Goal: Download file/media

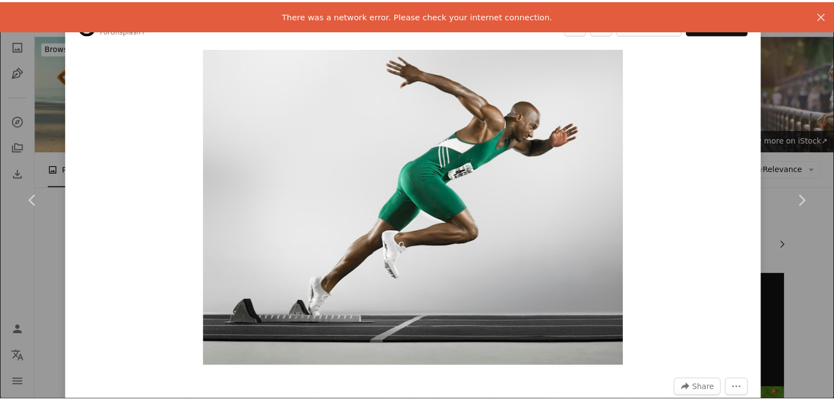
scroll to position [768, 0]
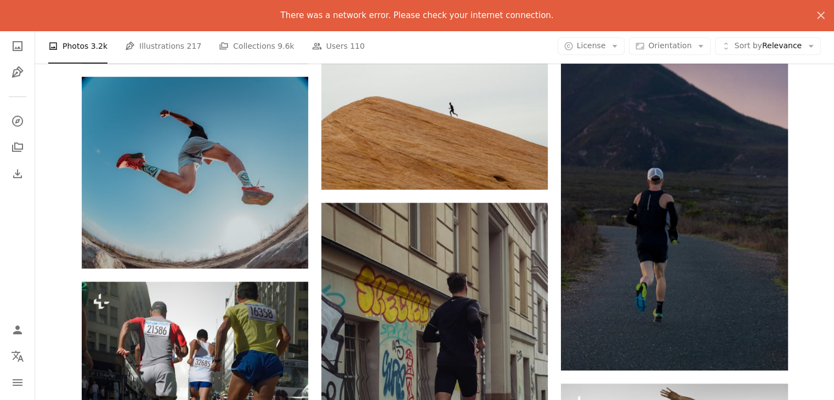
scroll to position [549, 0]
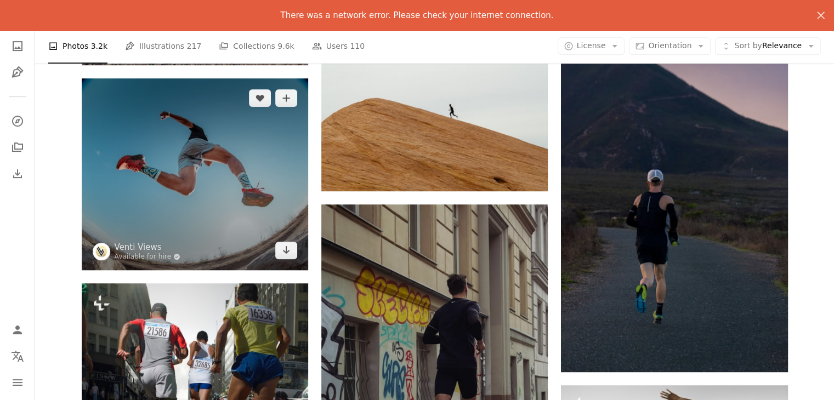
click at [224, 166] on img at bounding box center [195, 174] width 227 height 192
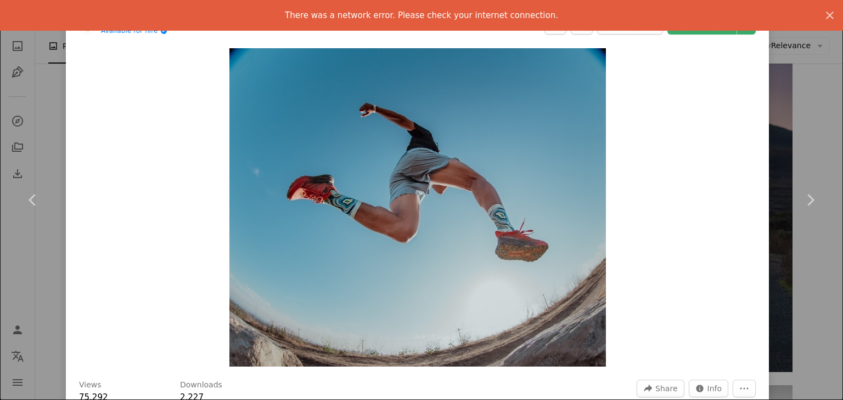
click at [815, 143] on div "An X shape Chevron left Chevron right There was a network error. Please check y…" at bounding box center [421, 200] width 843 height 400
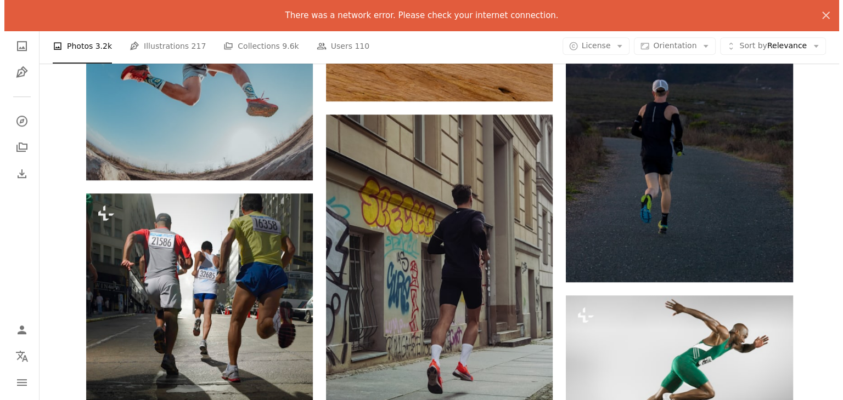
scroll to position [878, 0]
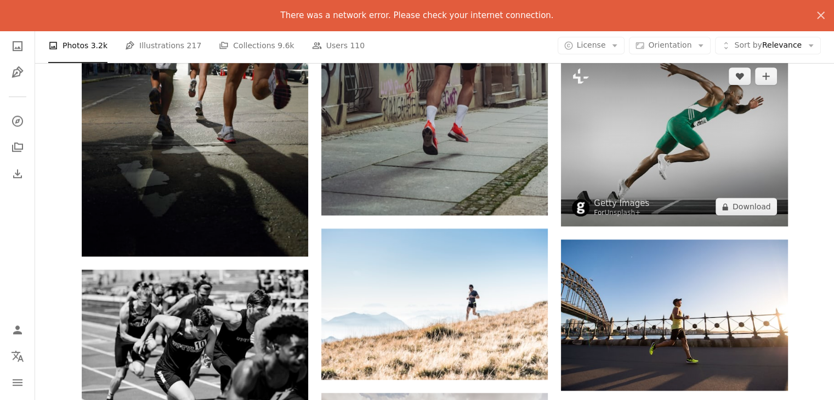
click at [660, 147] on img at bounding box center [674, 141] width 227 height 170
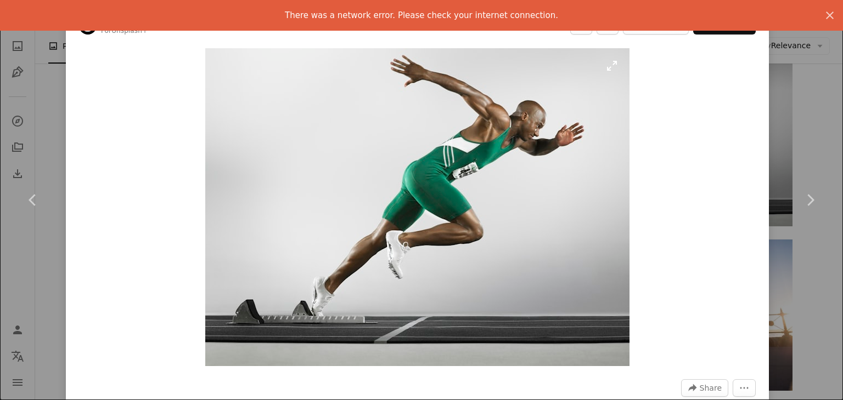
click at [608, 64] on img "Zoom in on this image" at bounding box center [417, 207] width 424 height 318
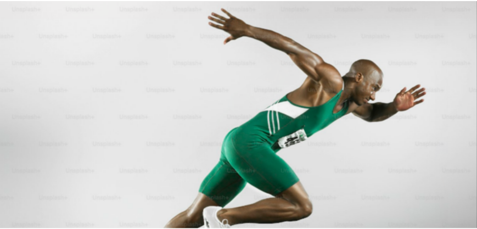
scroll to position [110, 0]
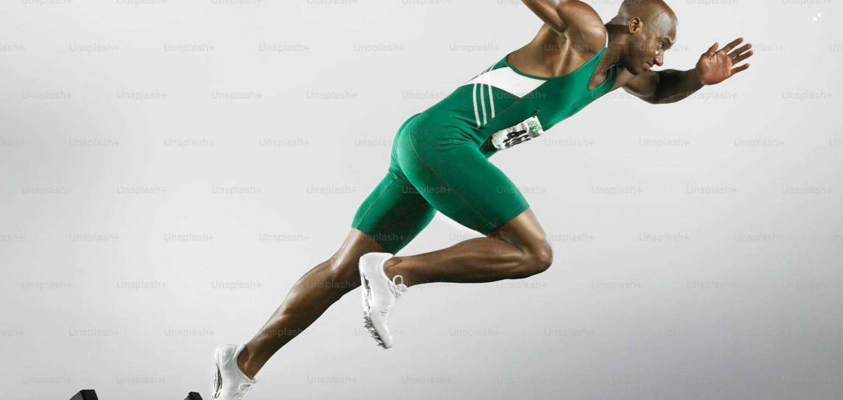
click at [607, 93] on img "Zoom out on this image" at bounding box center [421, 206] width 844 height 633
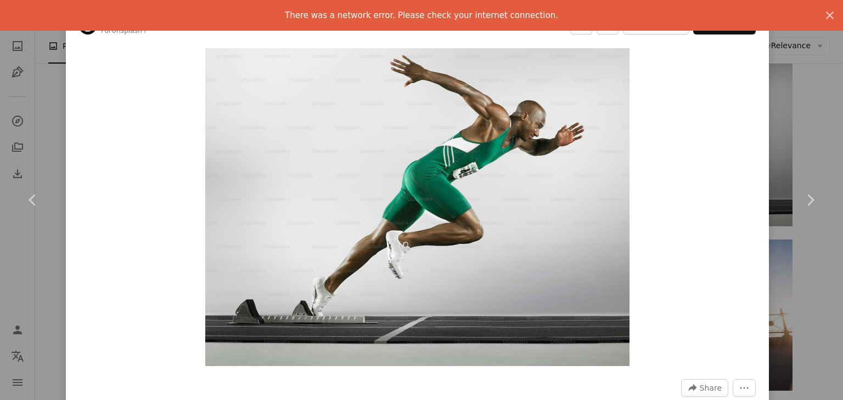
click at [804, 102] on div "An X shape Chevron left Chevron right There was a network error. Please check y…" at bounding box center [421, 200] width 843 height 400
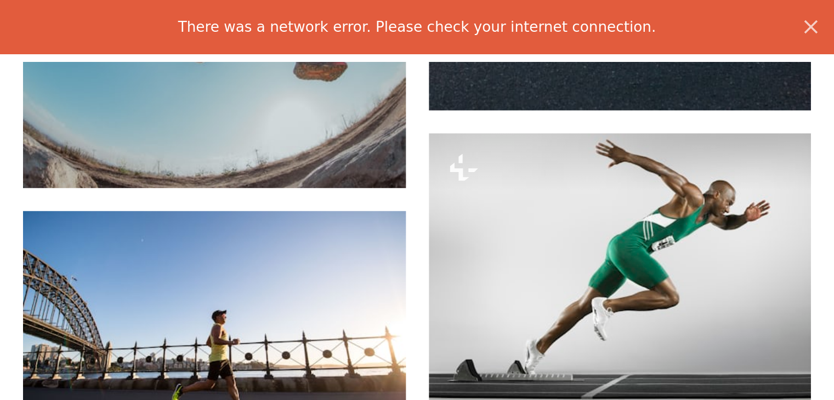
scroll to position [1025, 0]
